Goal: Transaction & Acquisition: Purchase product/service

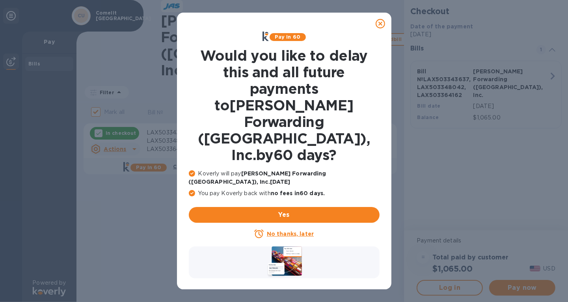
click at [379, 24] on icon at bounding box center [380, 23] width 9 height 9
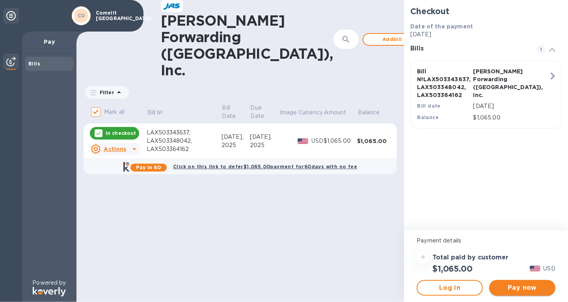
click at [508, 285] on span "Pay now" at bounding box center [522, 287] width 54 height 9
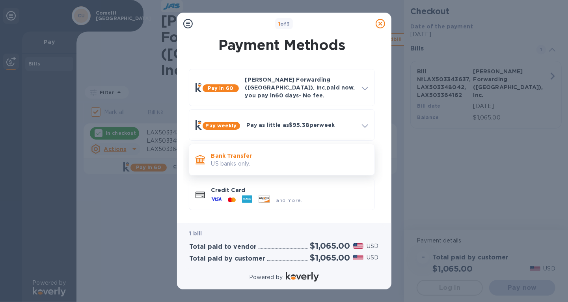
click at [270, 160] on p "US banks only." at bounding box center [289, 164] width 157 height 8
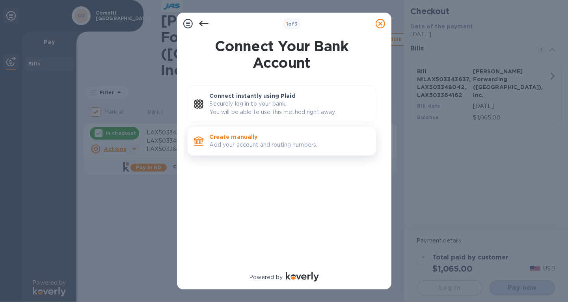
click at [268, 144] on p "Add your account and routing numbers." at bounding box center [290, 145] width 160 height 8
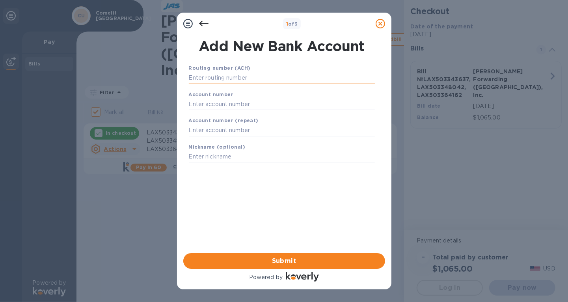
click at [268, 78] on input "text" at bounding box center [282, 78] width 186 height 12
click at [233, 79] on input "text" at bounding box center [282, 78] width 186 height 12
paste input "121000358"
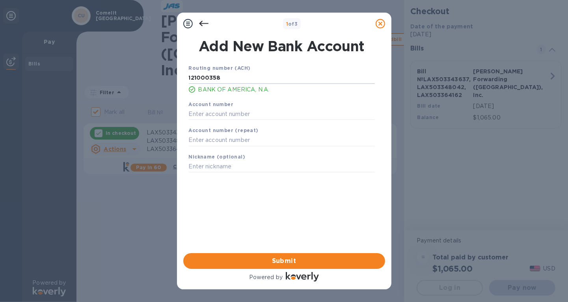
type input "121000358"
click at [252, 115] on input "text" at bounding box center [282, 114] width 186 height 12
paste input "325088785006"
type input "325088785006"
click at [227, 145] on input "text" at bounding box center [282, 140] width 186 height 12
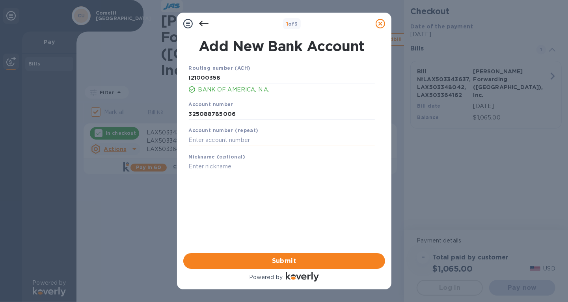
paste input "325088785006"
type input "325088785006"
click at [236, 169] on input "text" at bounding box center [282, 167] width 186 height 12
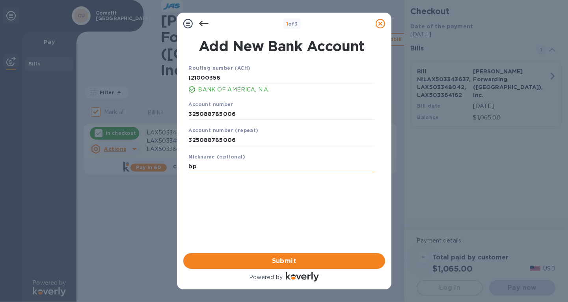
type input "b"
type input "BOA checking"
click at [291, 258] on span "Submit" at bounding box center [284, 260] width 189 height 9
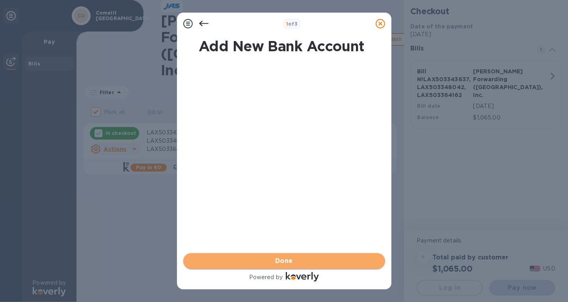
click at [297, 261] on span "Done" at bounding box center [284, 260] width 189 height 9
click at [278, 257] on span "Submit" at bounding box center [284, 260] width 189 height 9
